Goal: Feedback & Contribution: Submit feedback/report problem

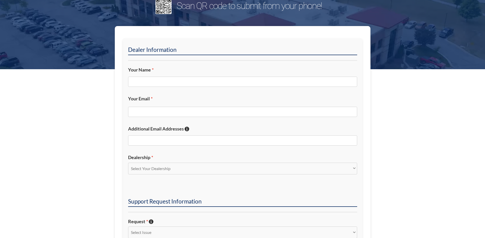
scroll to position [26, 0]
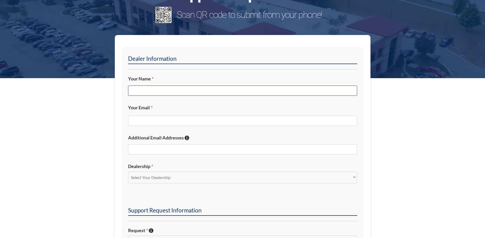
click at [148, 91] on input "Your Name *" at bounding box center [242, 91] width 229 height 10
type input "j"
type input "[PERSON_NAME]"
click at [146, 121] on input "Your Email *" at bounding box center [242, 121] width 229 height 10
type input "[EMAIL_ADDRESS][DOMAIN_NAME]"
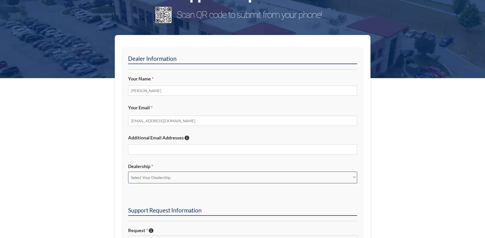
click at [144, 178] on select "Select Your Dealership Acura of Rochester Delray Buick GMC [PERSON_NAME] Automa…" at bounding box center [242, 178] width 229 height 12
select select "[PERSON_NAME] Buick GMC"
click at [128, 172] on select "Select Your Dealership Acura of Rochester Delray Buick GMC [PERSON_NAME] Automa…" at bounding box center [242, 178] width 229 height 12
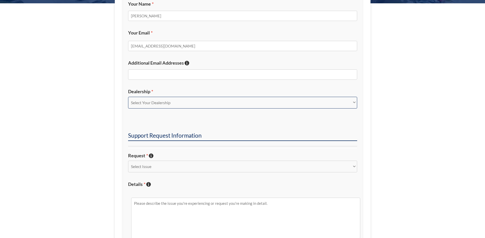
scroll to position [102, 0]
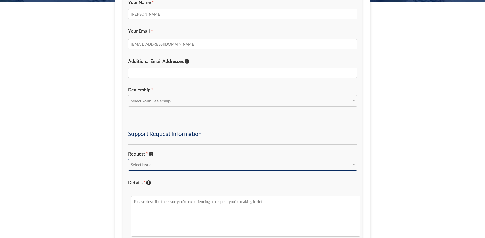
click at [153, 164] on select "Select Issue New Inquiry/Request Inventory Management Inventory Feed Website Fu…" at bounding box center [242, 165] width 229 height 12
select select "Inventory Feed"
click at [128, 159] on select "Select Issue New Inquiry/Request Inventory Management Inventory Feed Website Fu…" at bounding box center [242, 165] width 229 height 12
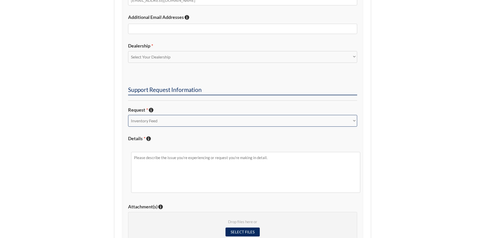
scroll to position [179, 0]
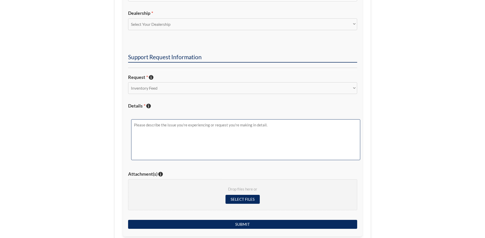
click at [149, 131] on textarea "Details * Describe the issue with specific details if possible!" at bounding box center [245, 139] width 229 height 41
type textarea "t"
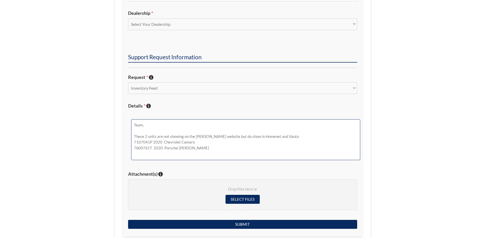
scroll to position [8, 0]
click at [267, 146] on textarea "Team, These 2 units are not showing on the [PERSON_NAME] website but do show in…" at bounding box center [245, 139] width 229 height 41
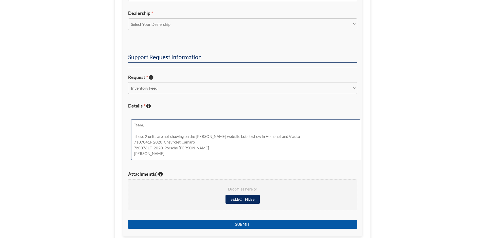
type textarea "Team, These 2 units are not showing on the [PERSON_NAME] website but do show in…"
click at [247, 225] on input "Submit" at bounding box center [242, 224] width 229 height 9
